Goal: Find specific page/section: Find specific page/section

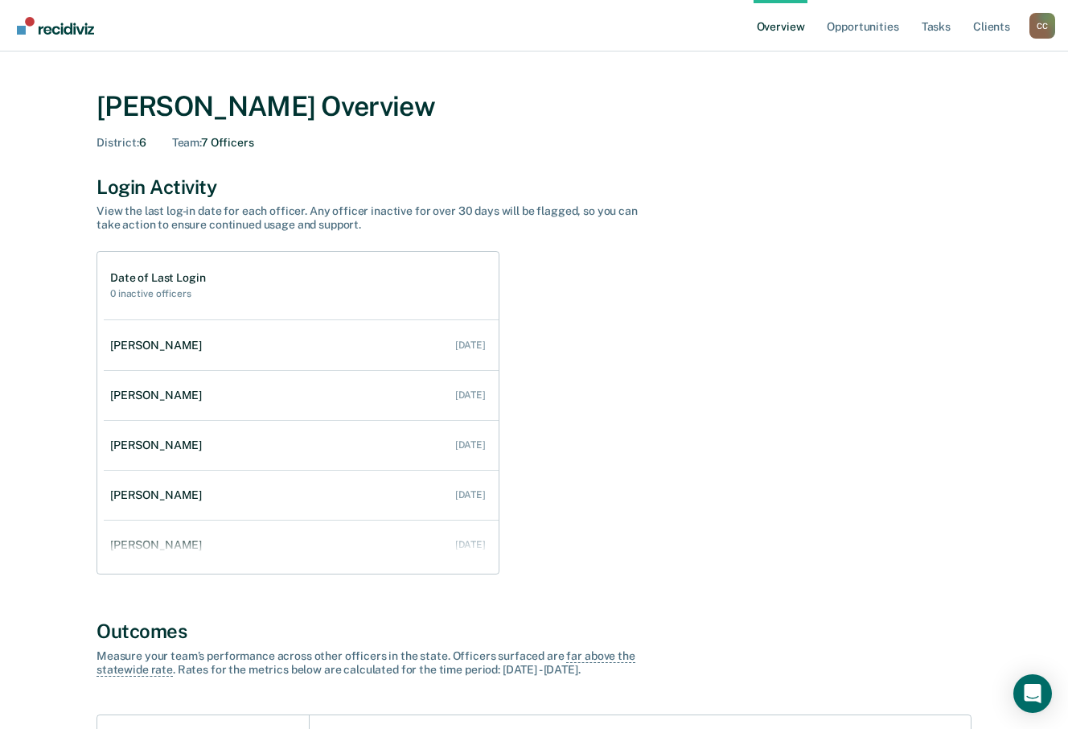
click at [1046, 31] on div "C C" at bounding box center [1043, 26] width 26 height 26
click at [950, 129] on link "Go to Operations" at bounding box center [978, 125] width 104 height 14
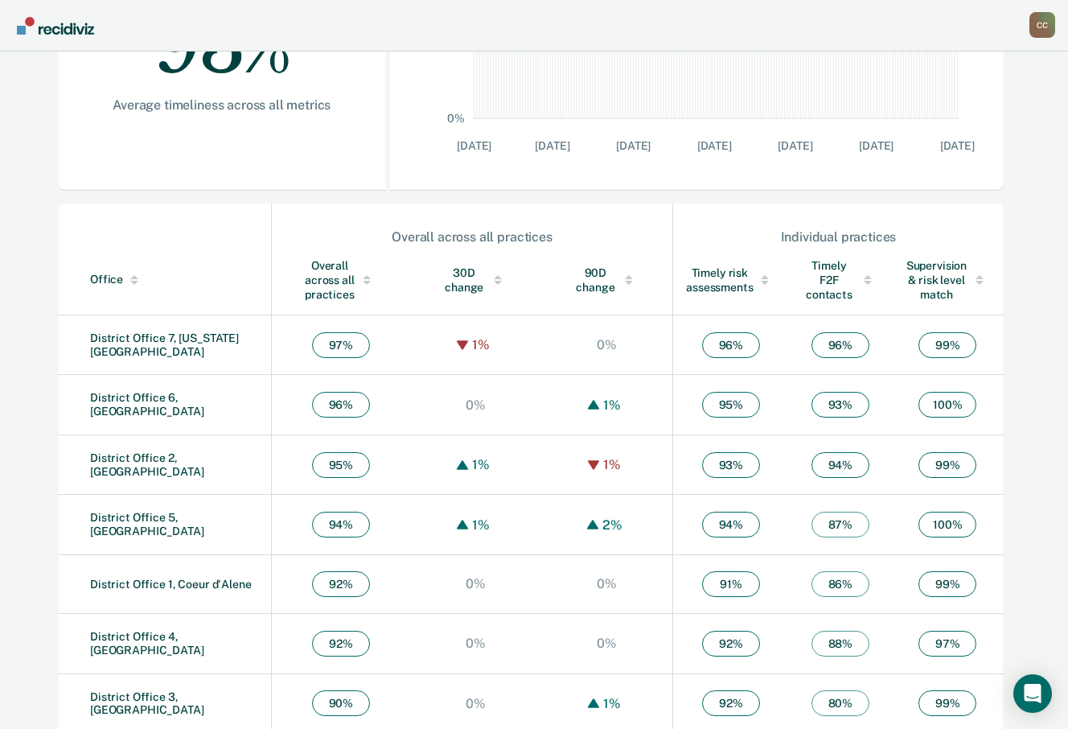
scroll to position [408, 0]
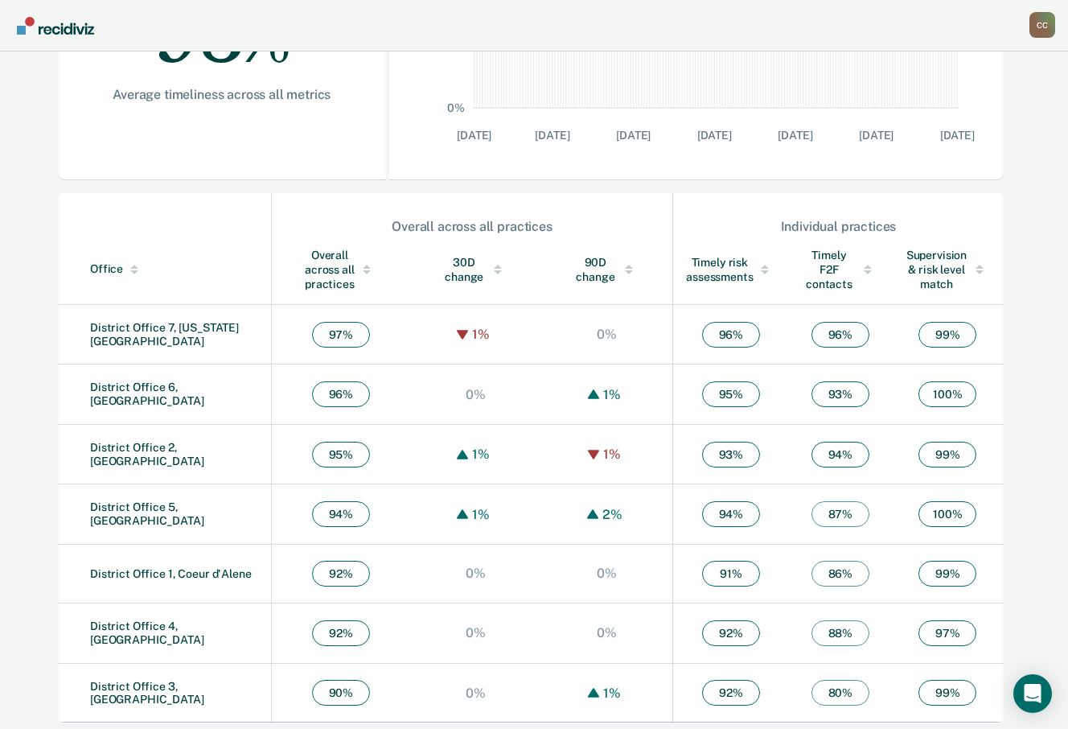
click at [195, 383] on td "District Office 6, [GEOGRAPHIC_DATA]" at bounding box center [165, 394] width 214 height 60
click at [195, 390] on link "District Office 6, [GEOGRAPHIC_DATA]" at bounding box center [147, 393] width 114 height 27
